Goal: Transaction & Acquisition: Obtain resource

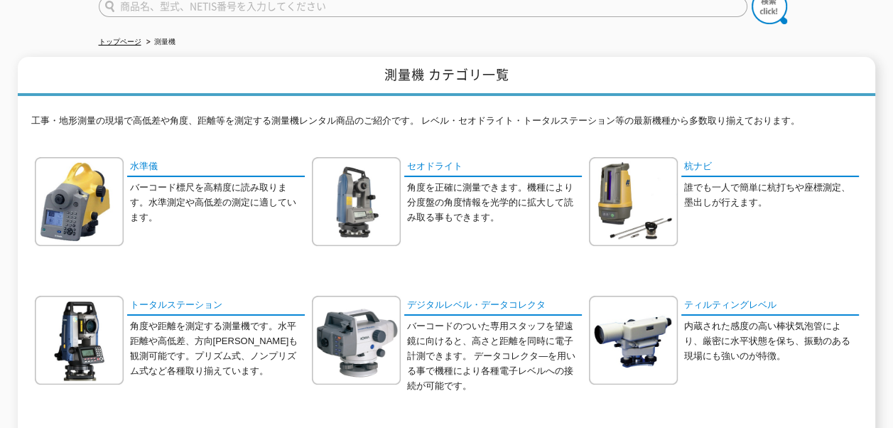
scroll to position [147, 0]
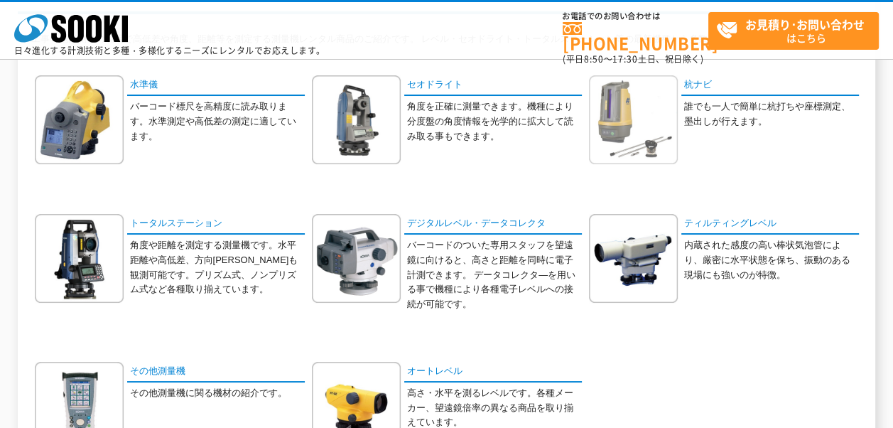
click at [627, 158] on img at bounding box center [633, 119] width 89 height 89
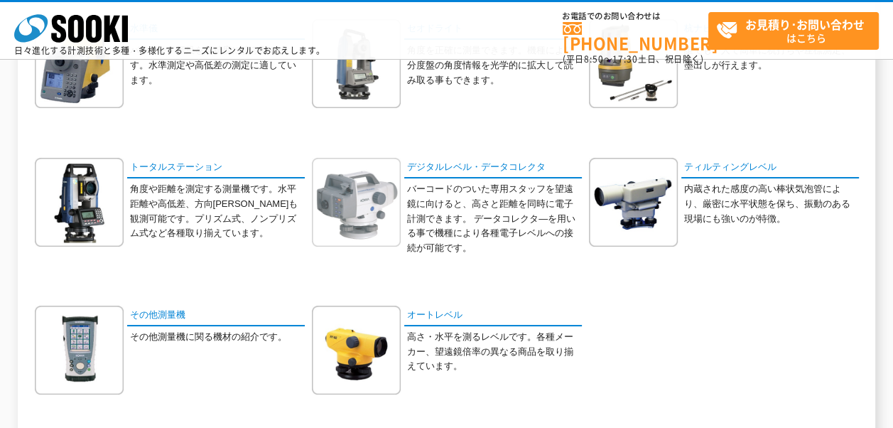
scroll to position [289, 0]
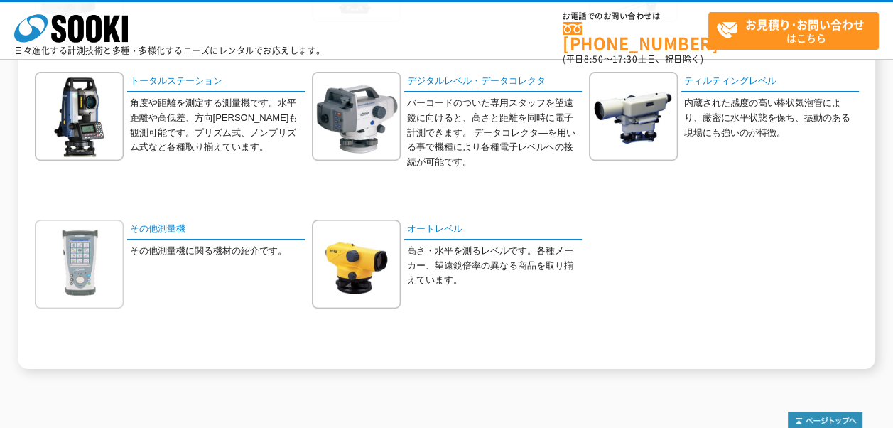
click at [97, 291] on img at bounding box center [79, 264] width 89 height 89
click at [367, 264] on img at bounding box center [356, 264] width 89 height 89
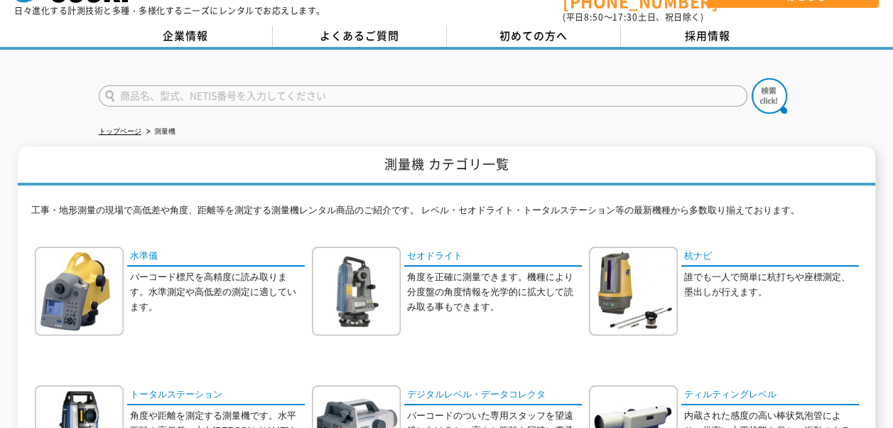
scroll to position [0, 0]
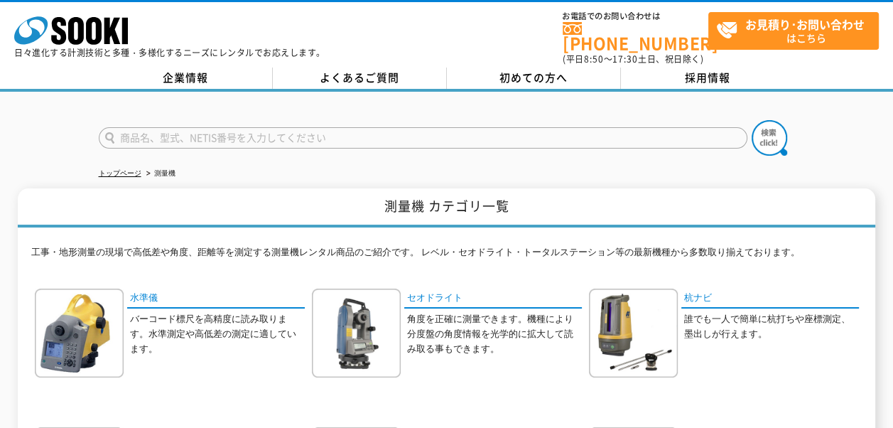
click at [233, 133] on input "text" at bounding box center [423, 137] width 649 height 21
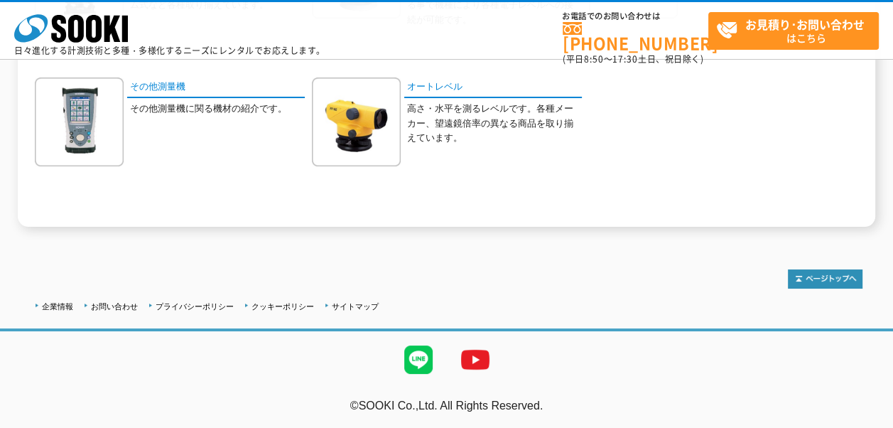
scroll to position [5, 0]
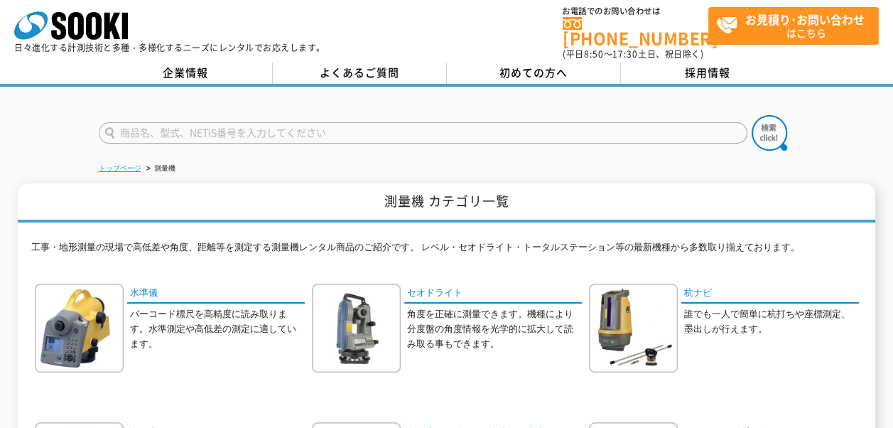
type input "商品名、型式、NETIS番号を入力してください"
click at [126, 164] on link "トップページ" at bounding box center [120, 168] width 43 height 8
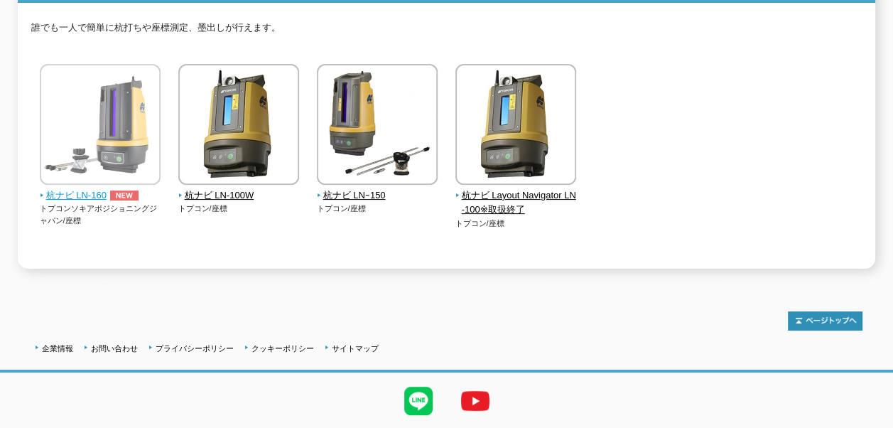
scroll to position [257, 0]
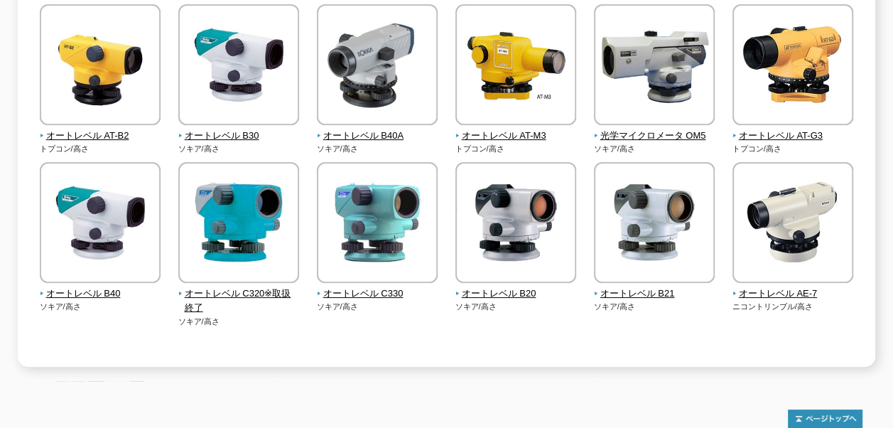
scroll to position [415, 0]
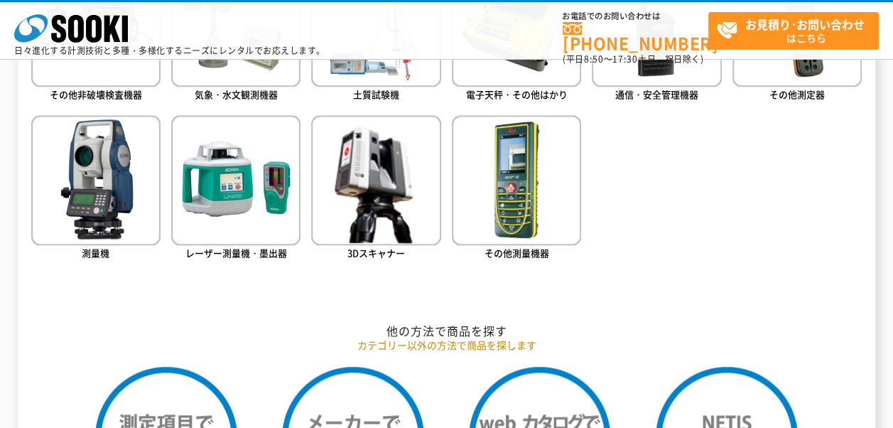
scroll to position [924, 0]
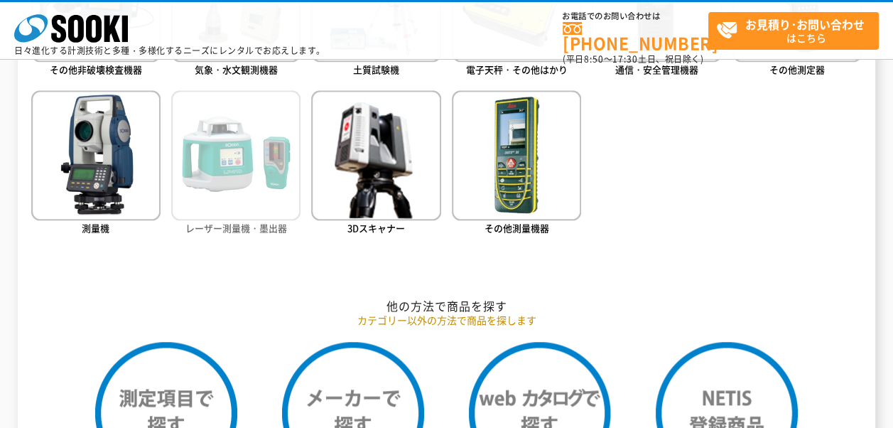
click at [237, 198] on img at bounding box center [235, 154] width 129 height 129
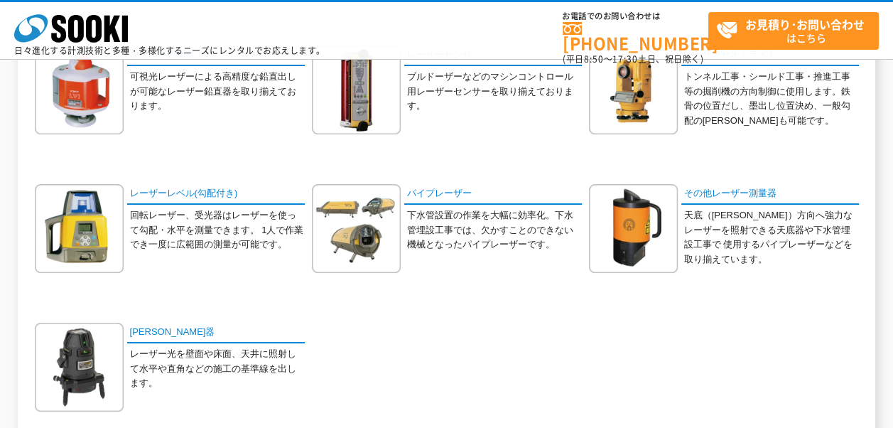
scroll to position [355, 0]
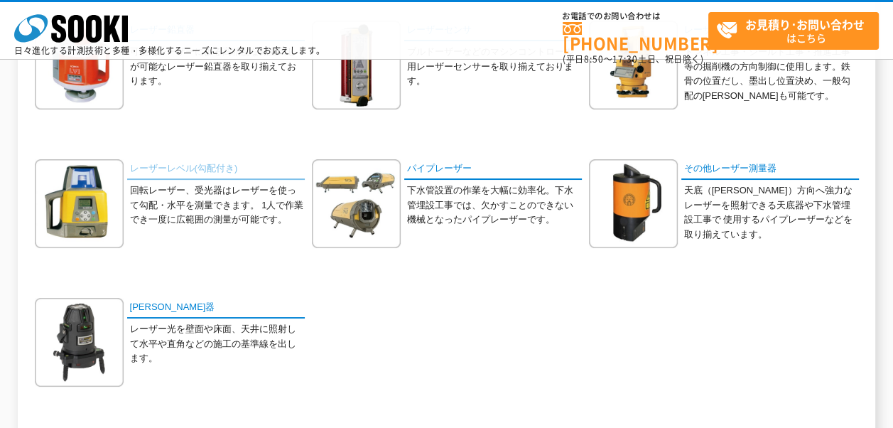
click at [173, 168] on link "レーザーレベル(勾配付き)" at bounding box center [216, 169] width 178 height 21
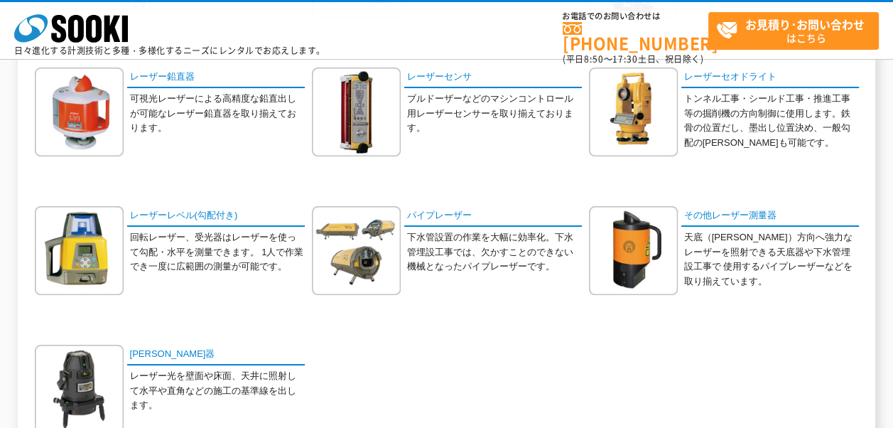
scroll to position [284, 0]
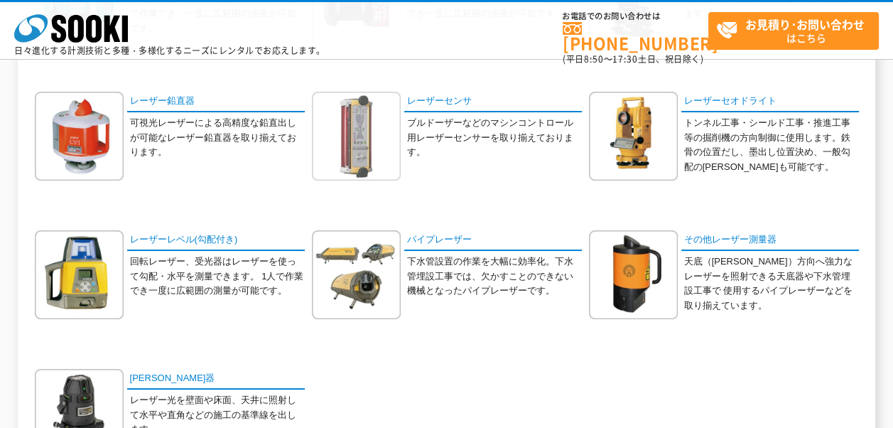
click at [356, 143] on img at bounding box center [356, 136] width 89 height 89
click at [168, 237] on link "レーザーレベル(勾配付き)" at bounding box center [216, 240] width 178 height 21
click at [360, 126] on img at bounding box center [356, 136] width 89 height 89
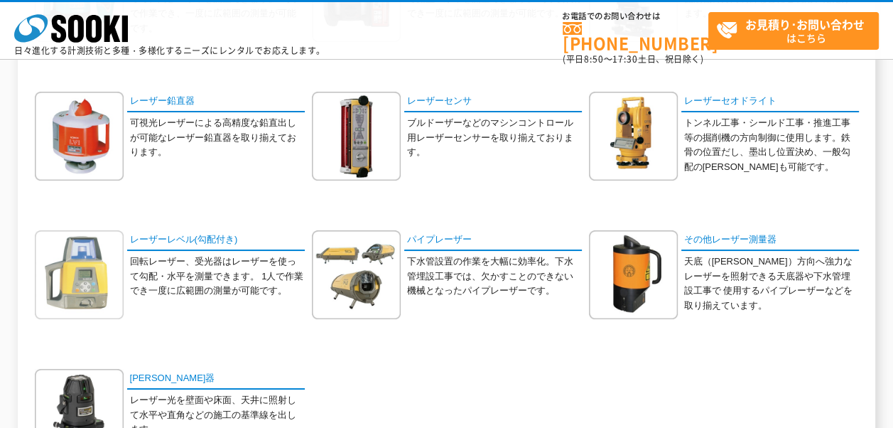
click at [90, 247] on img at bounding box center [79, 274] width 89 height 89
click at [90, 243] on img at bounding box center [79, 274] width 89 height 89
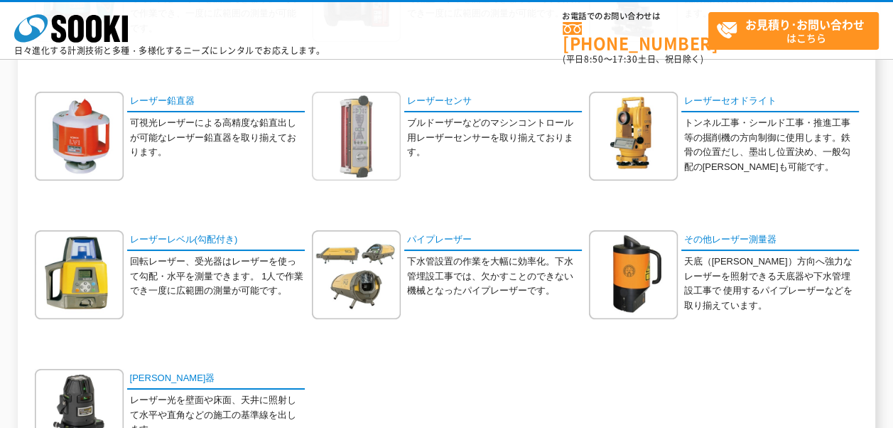
click at [367, 127] on img at bounding box center [356, 136] width 89 height 89
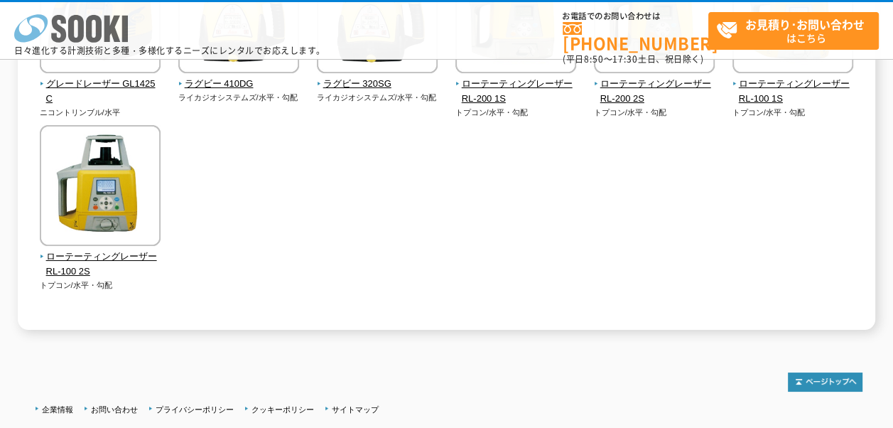
scroll to position [18, 0]
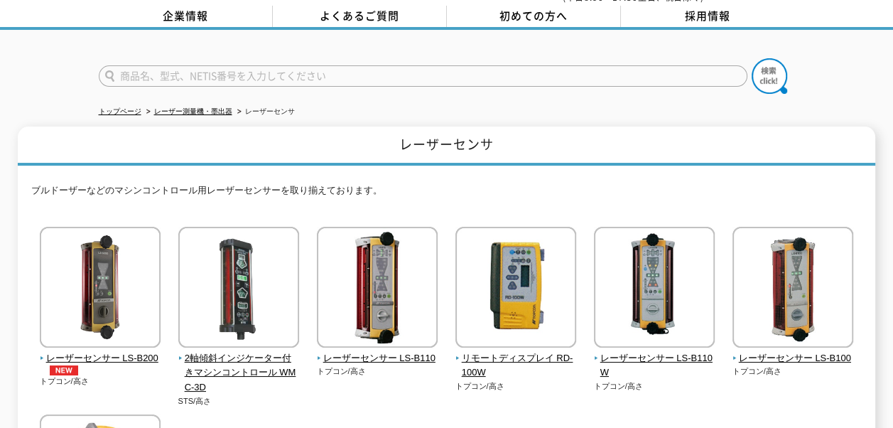
scroll to position [142, 0]
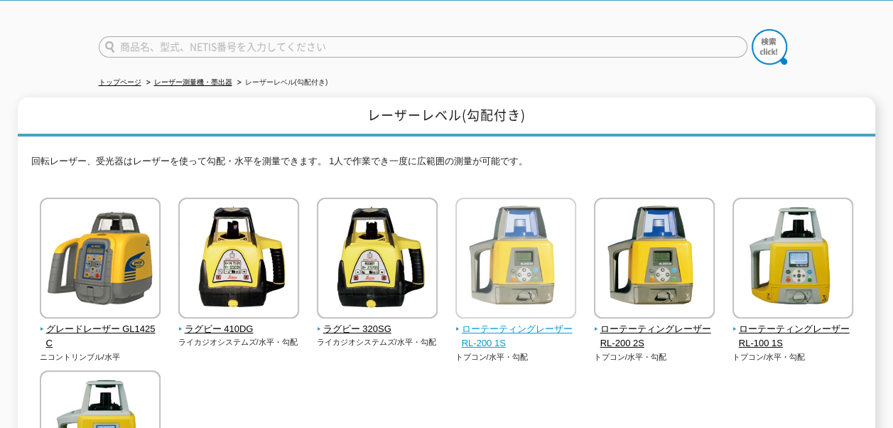
scroll to position [71, 0]
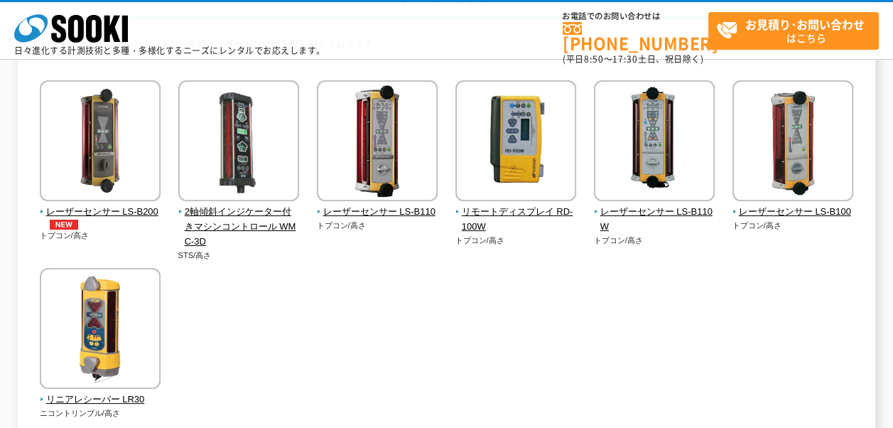
scroll to position [142, 0]
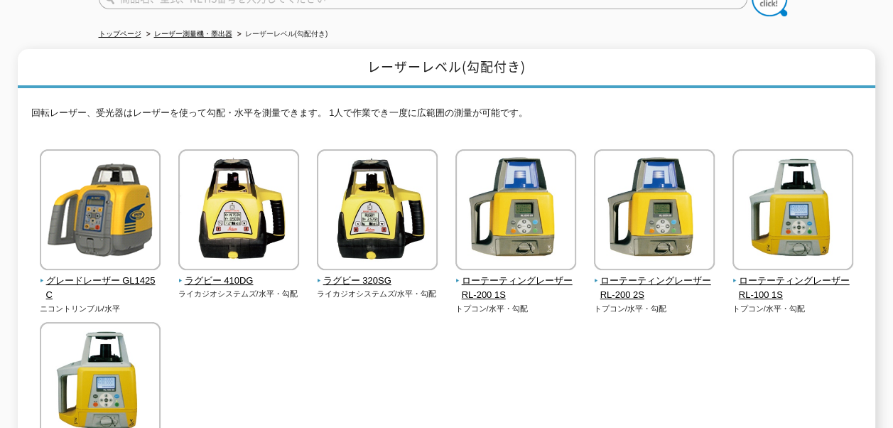
scroll to position [142, 0]
